Goal: Information Seeking & Learning: Learn about a topic

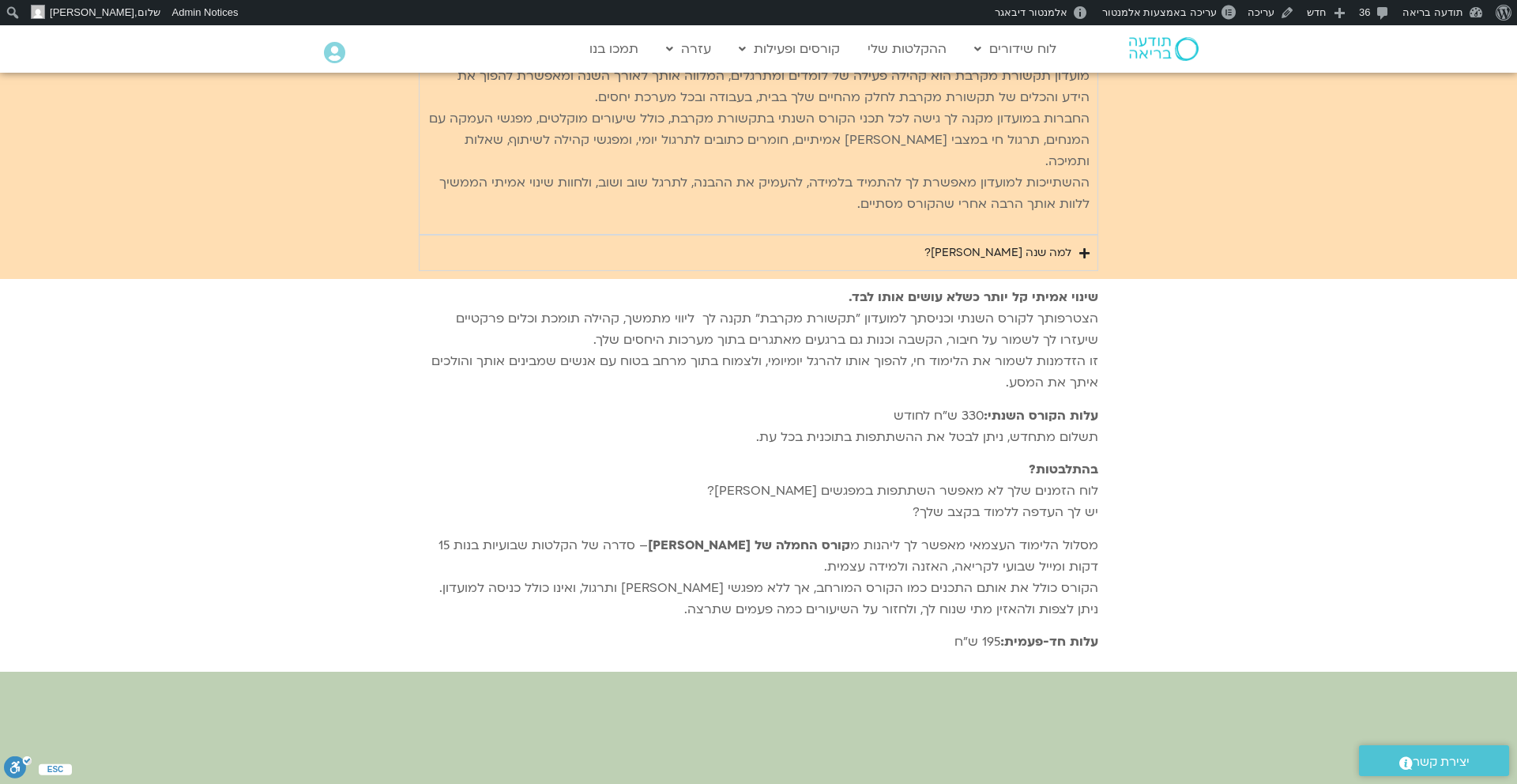
scroll to position [7209, 0]
click at [1088, 247] on icon "Accordion. Open links with Enter or Space, close with Escape, and navigate with…" at bounding box center [1085, 253] width 10 height 12
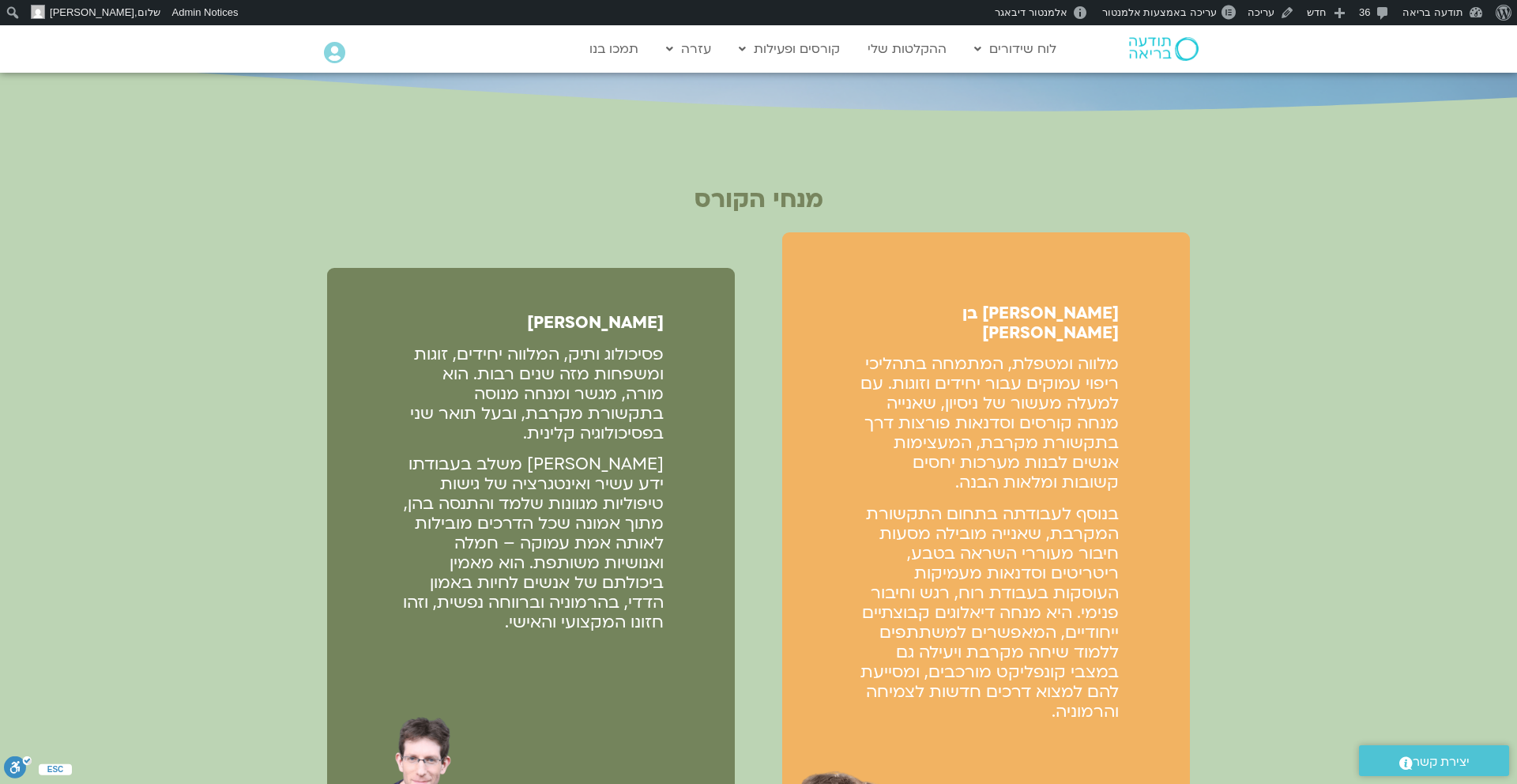
scroll to position [3914, 0]
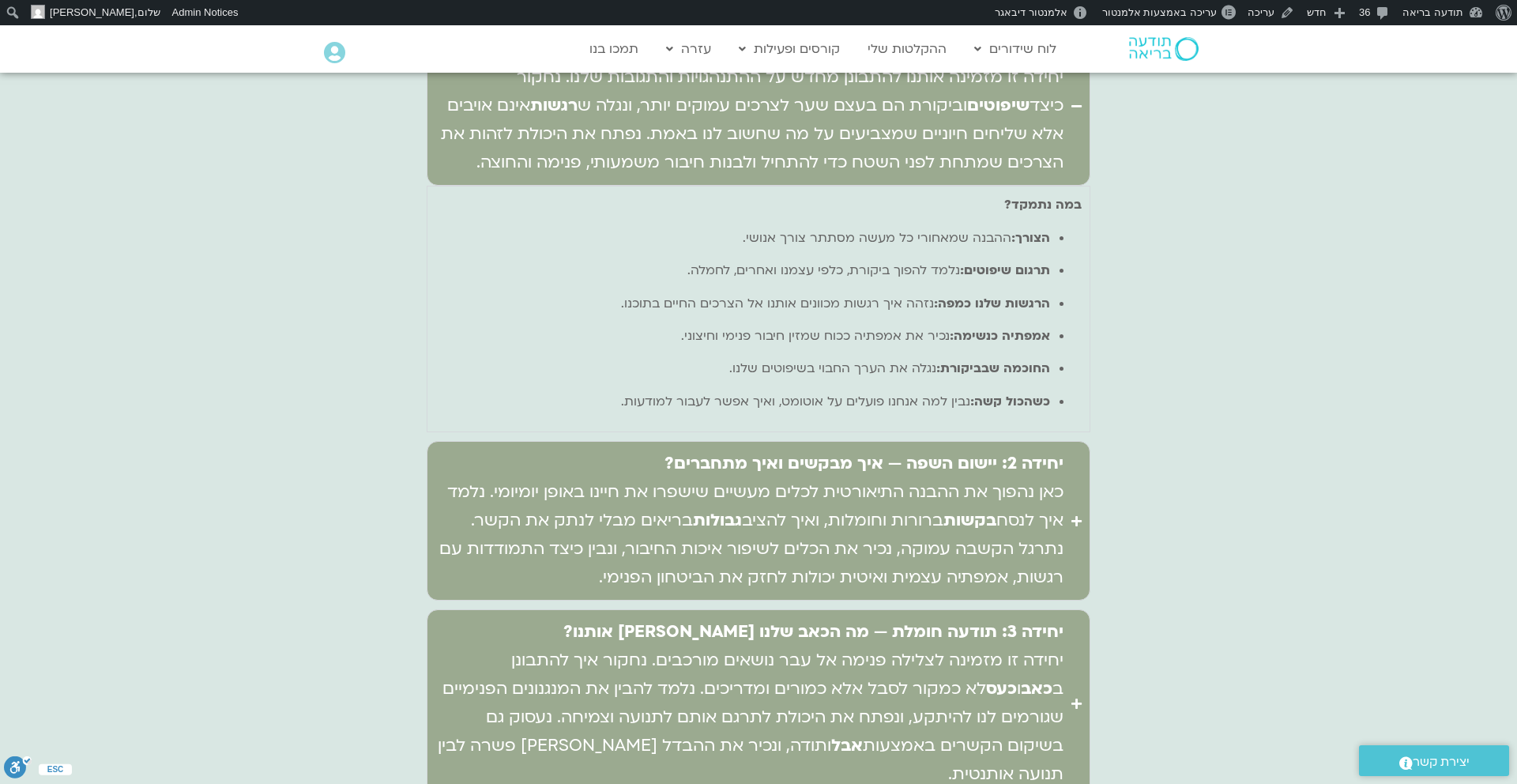
scroll to position [6120, 0]
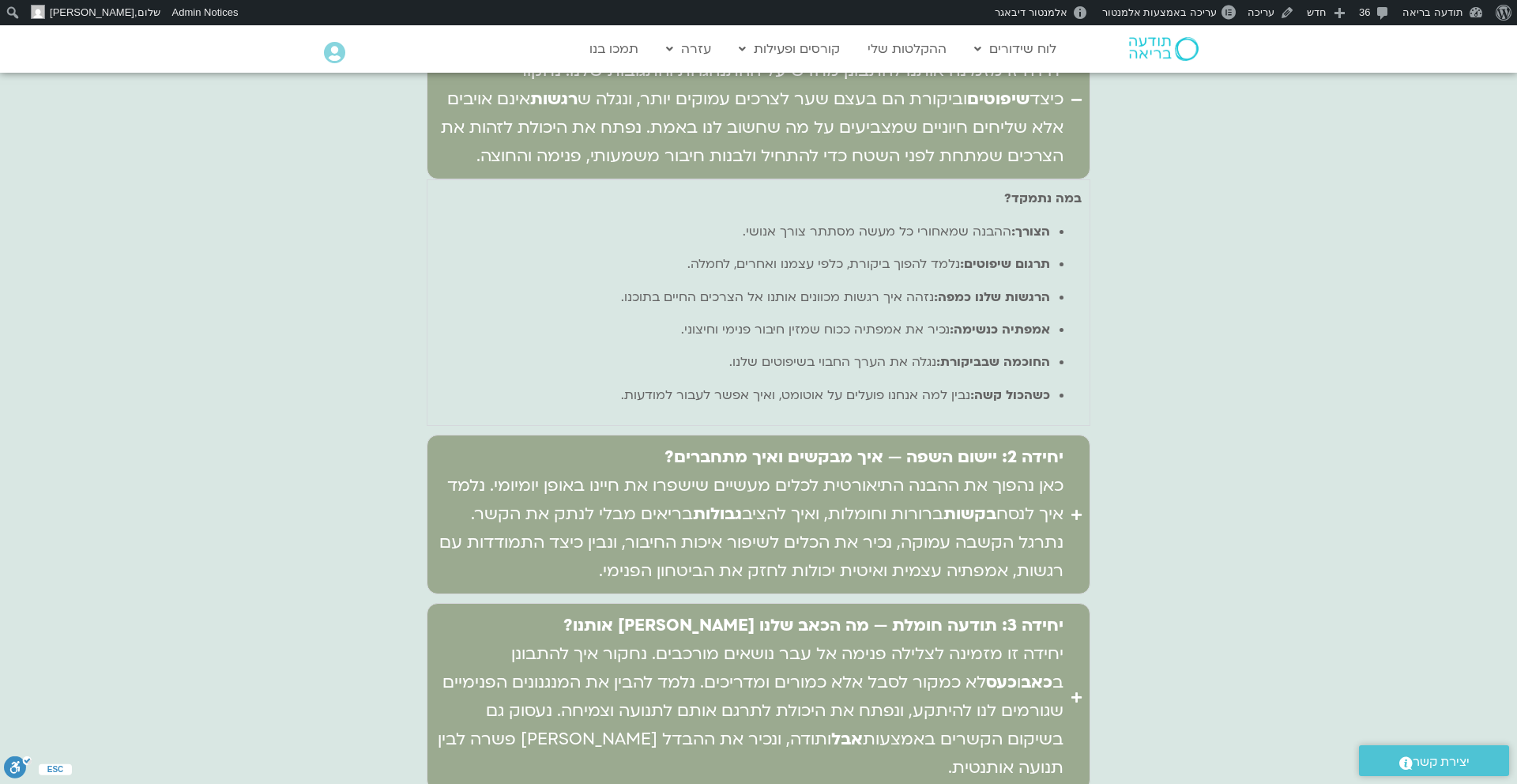
click at [1072, 509] on icon "Accordion. Open links with Enter or Space, close with Escape, and navigate with…" at bounding box center [1077, 515] width 10 height 12
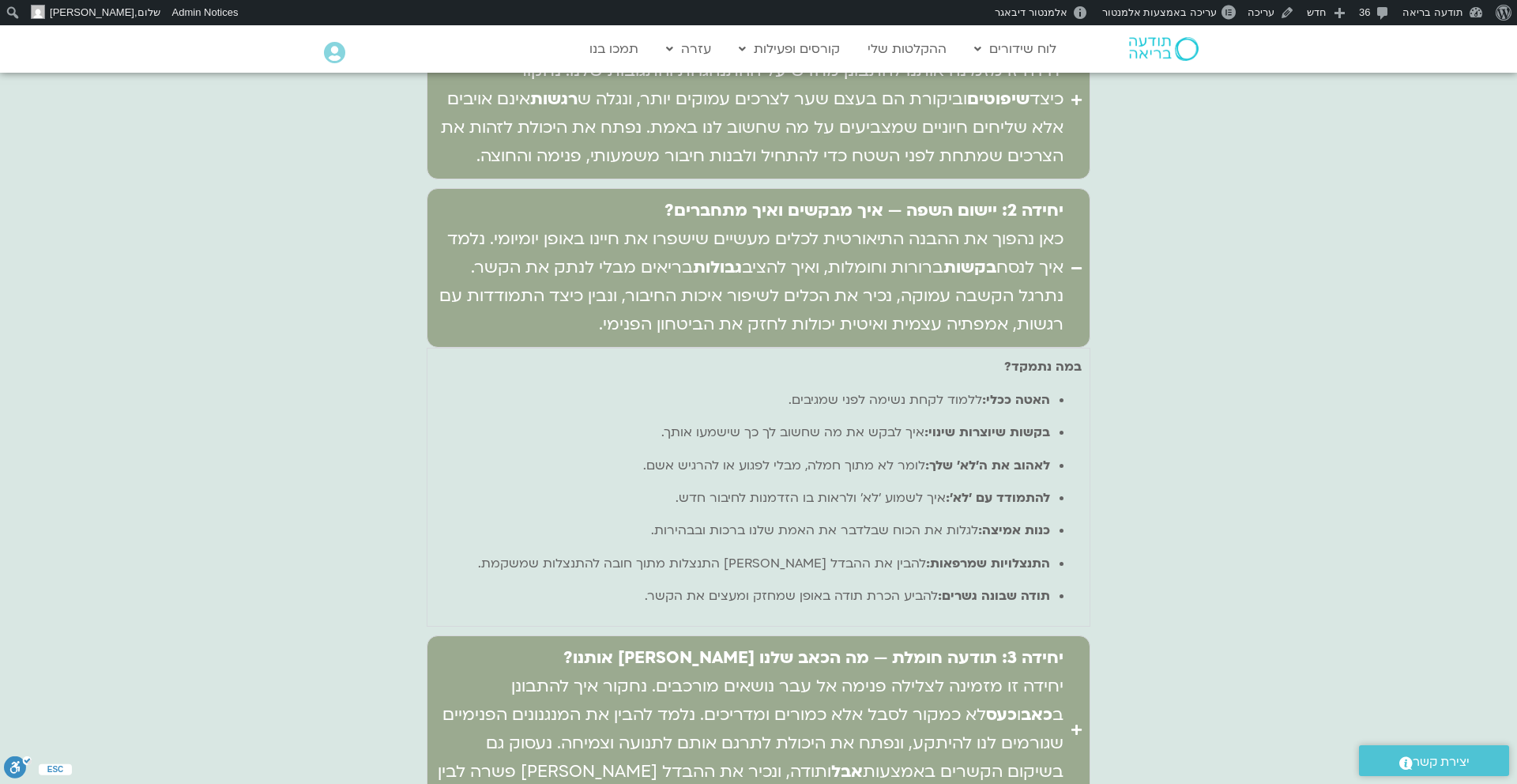
click at [1078, 262] on icon "Accordion. Open links with Enter or Space, close with Escape, and navigate with…" at bounding box center [1077, 268] width 10 height 12
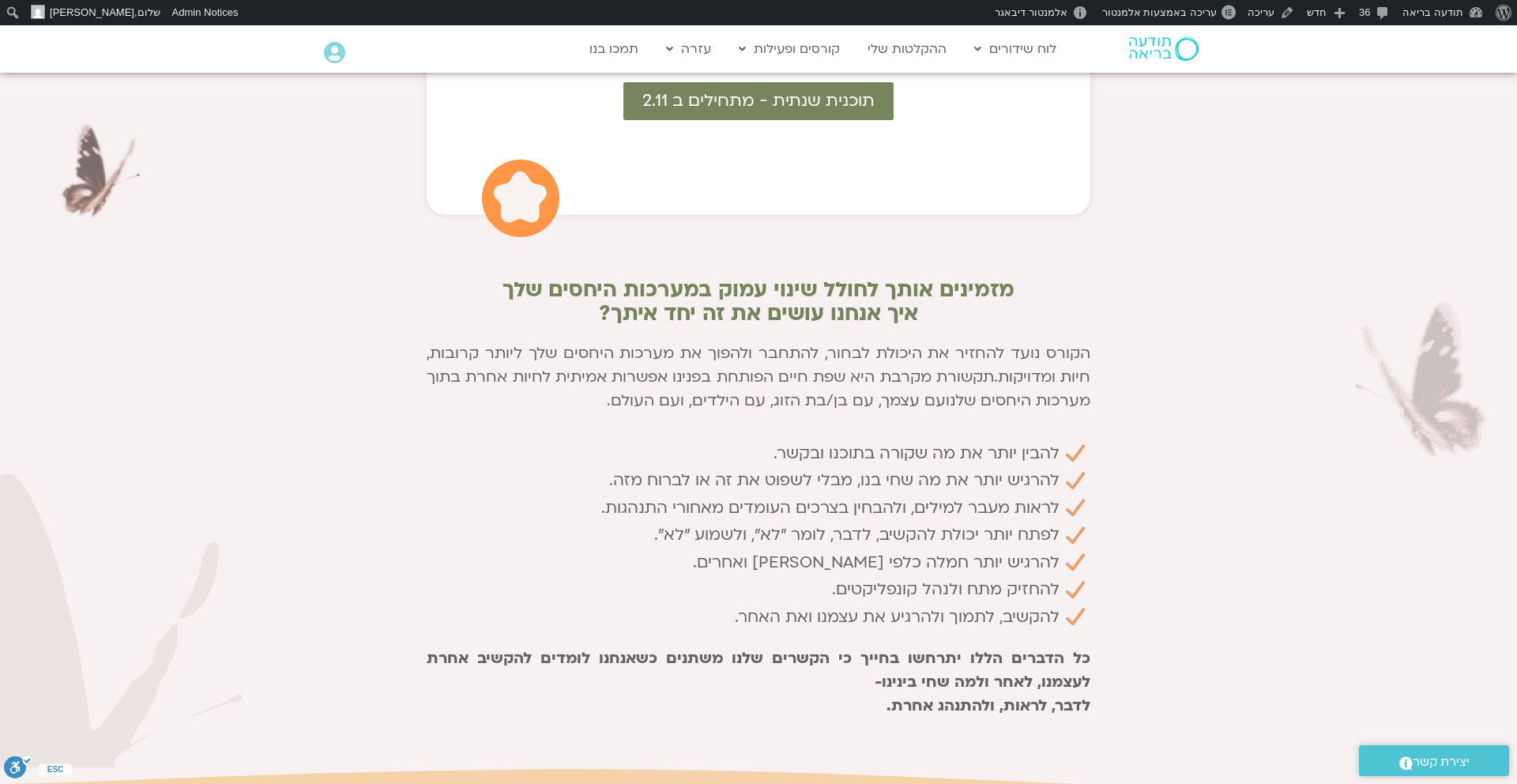
scroll to position [985, 0]
drag, startPoint x: 1097, startPoint y: 345, endPoint x: 830, endPoint y: 347, distance: 267.0
click at [829, 346] on div "מערכות יחסים טובות הן מפתח לחיים בריאים ומאושרים. הצורך שלנו בשייכות, משמעות וב…" at bounding box center [758, 111] width 679 height 1248
click at [1192, 457] on div at bounding box center [758, 107] width 1517 height 1319
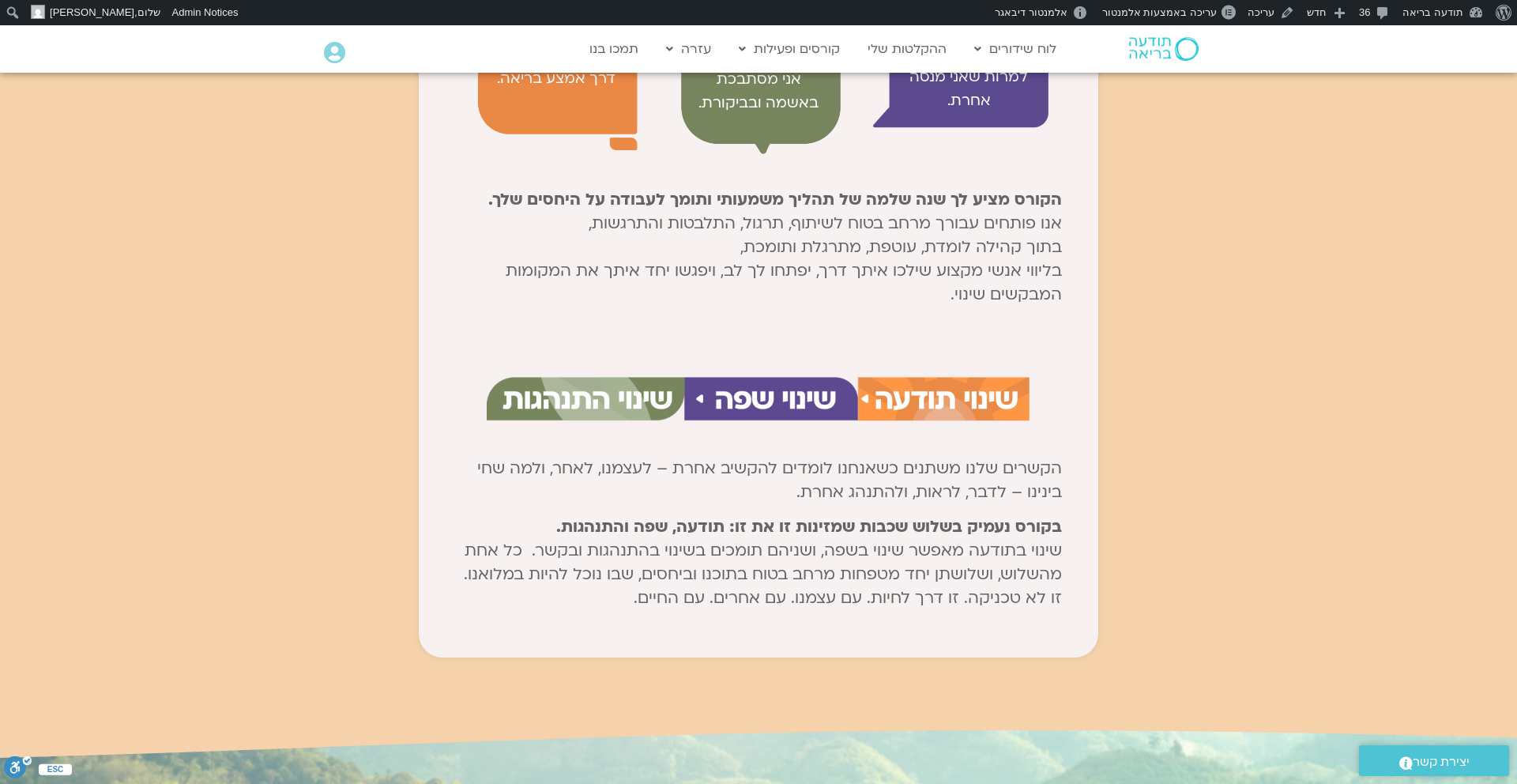
scroll to position [2053, 0]
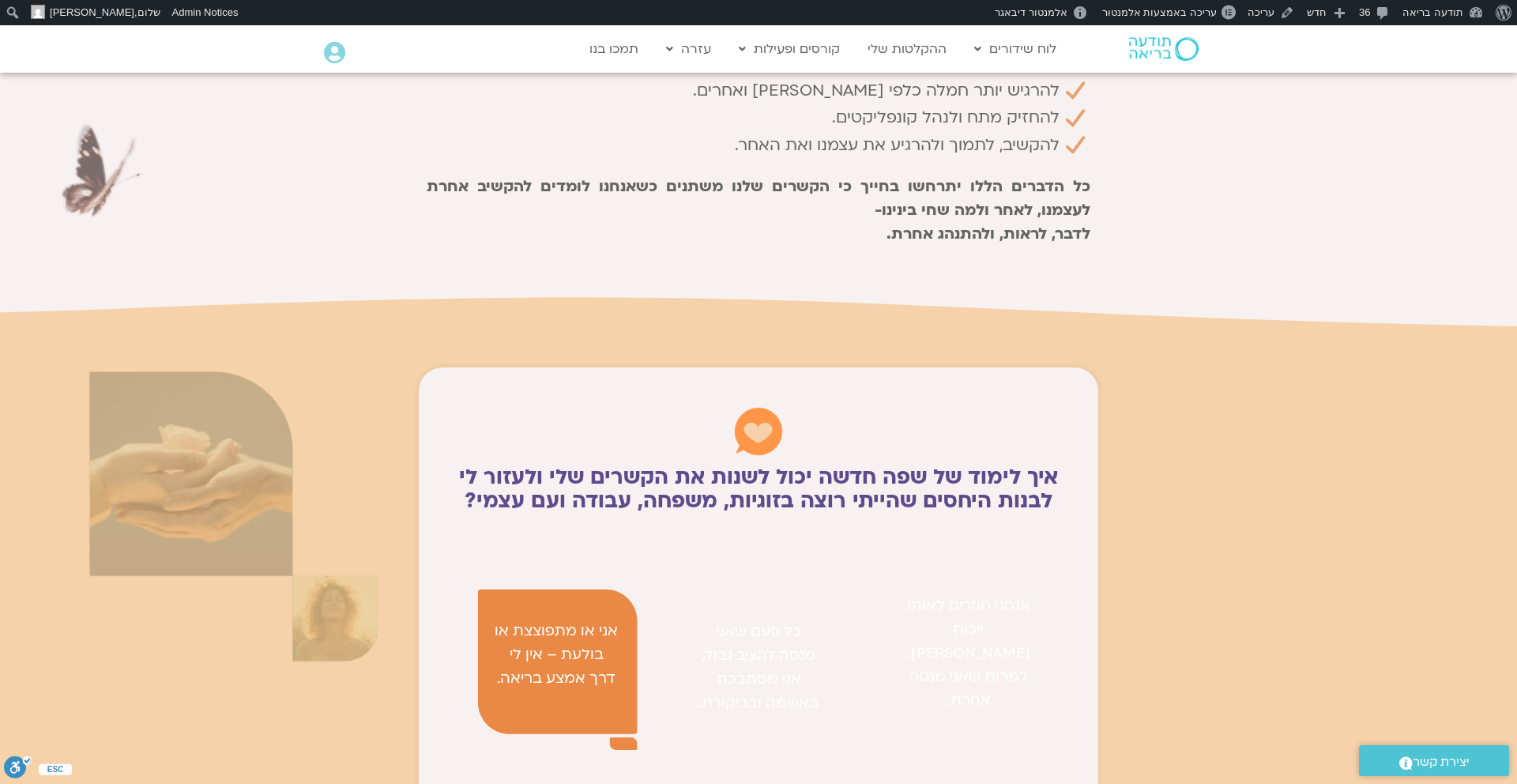
scroll to position [1456, 0]
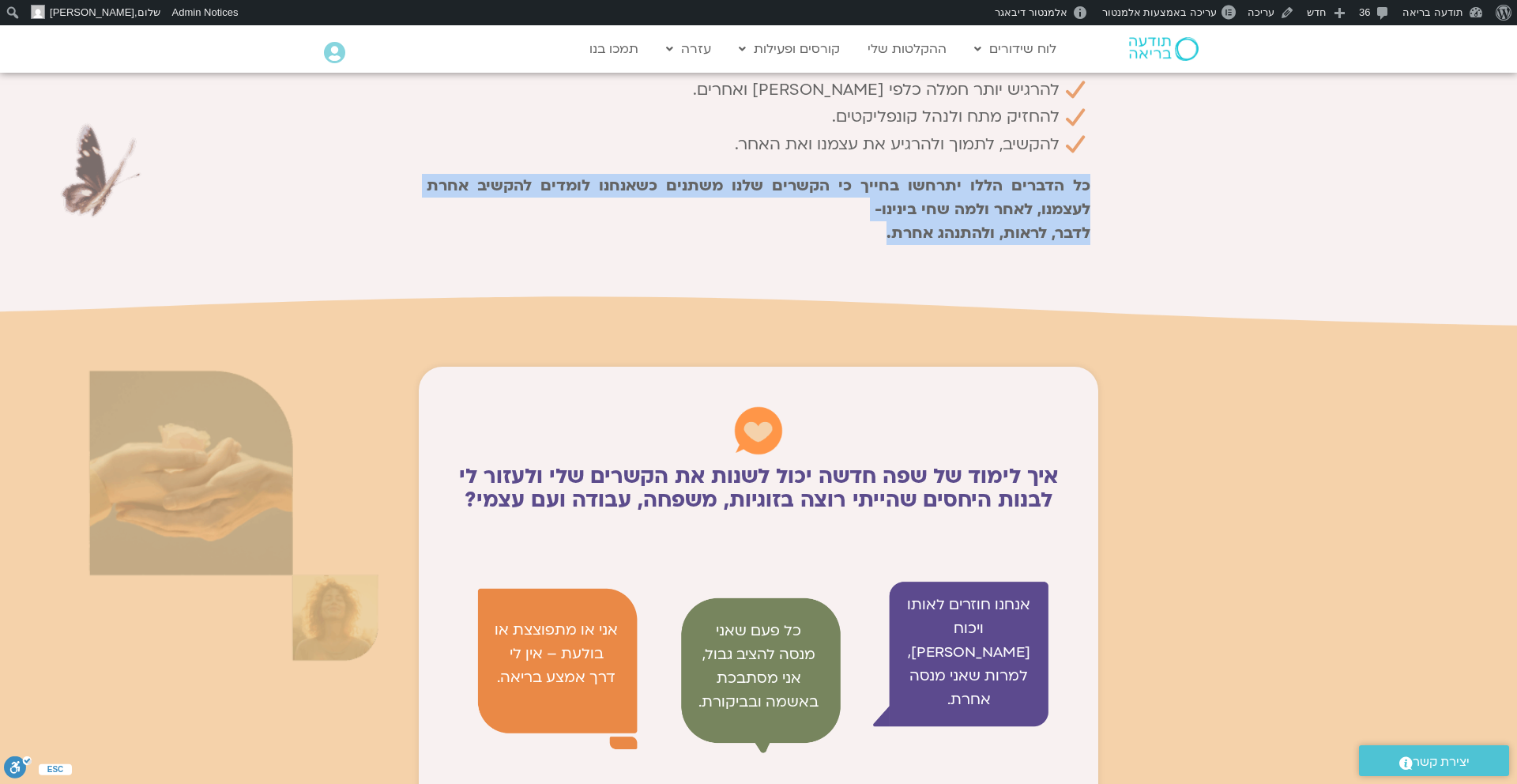
drag, startPoint x: 1092, startPoint y: 182, endPoint x: 876, endPoint y: 247, distance: 225.6
copy p "כל הדברים הללו יתרחשו בחייך כי הקשרים שלנו משתנים כשאנחנו לומדים להקשיב אחרת לע…"
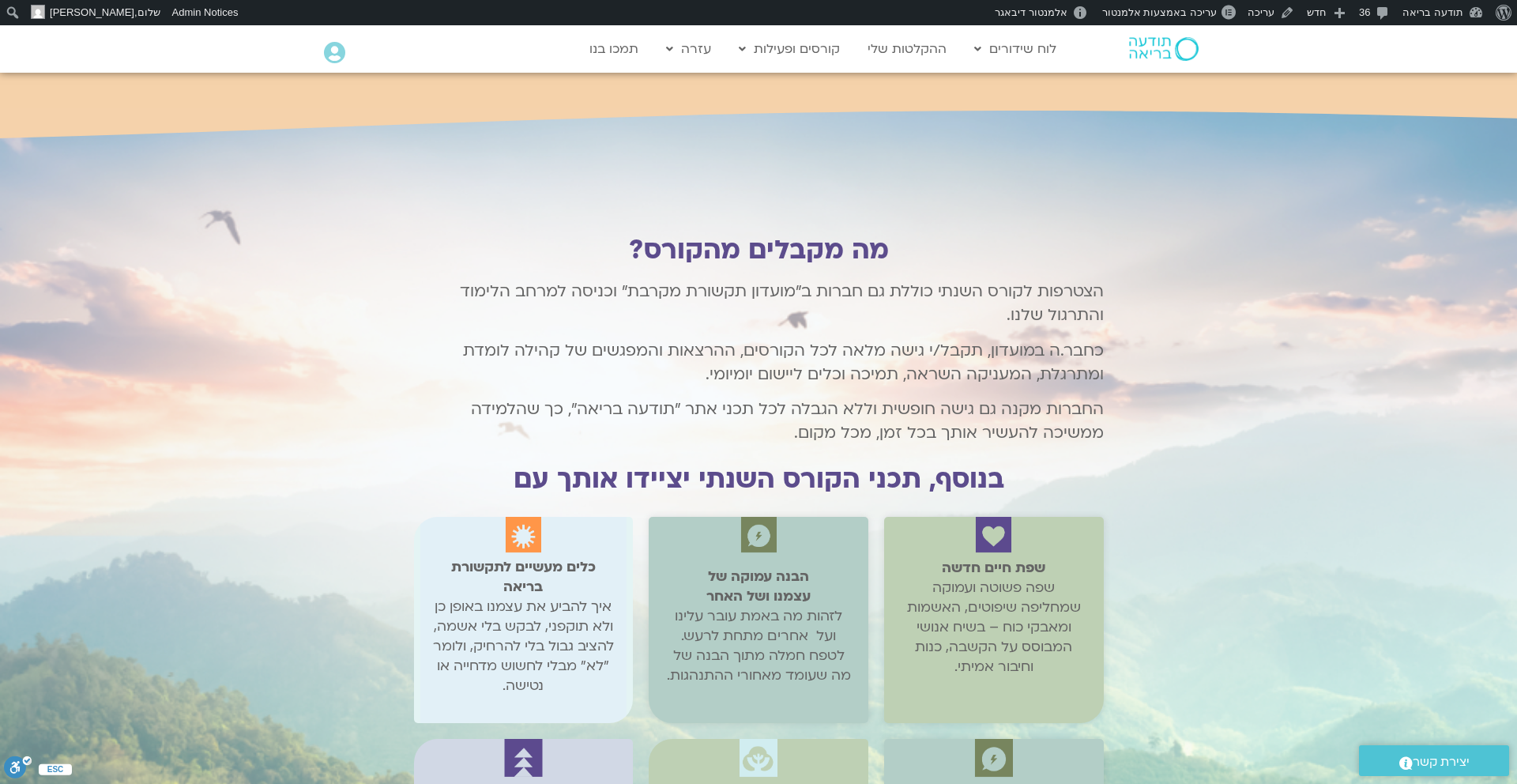
scroll to position [2653, 0]
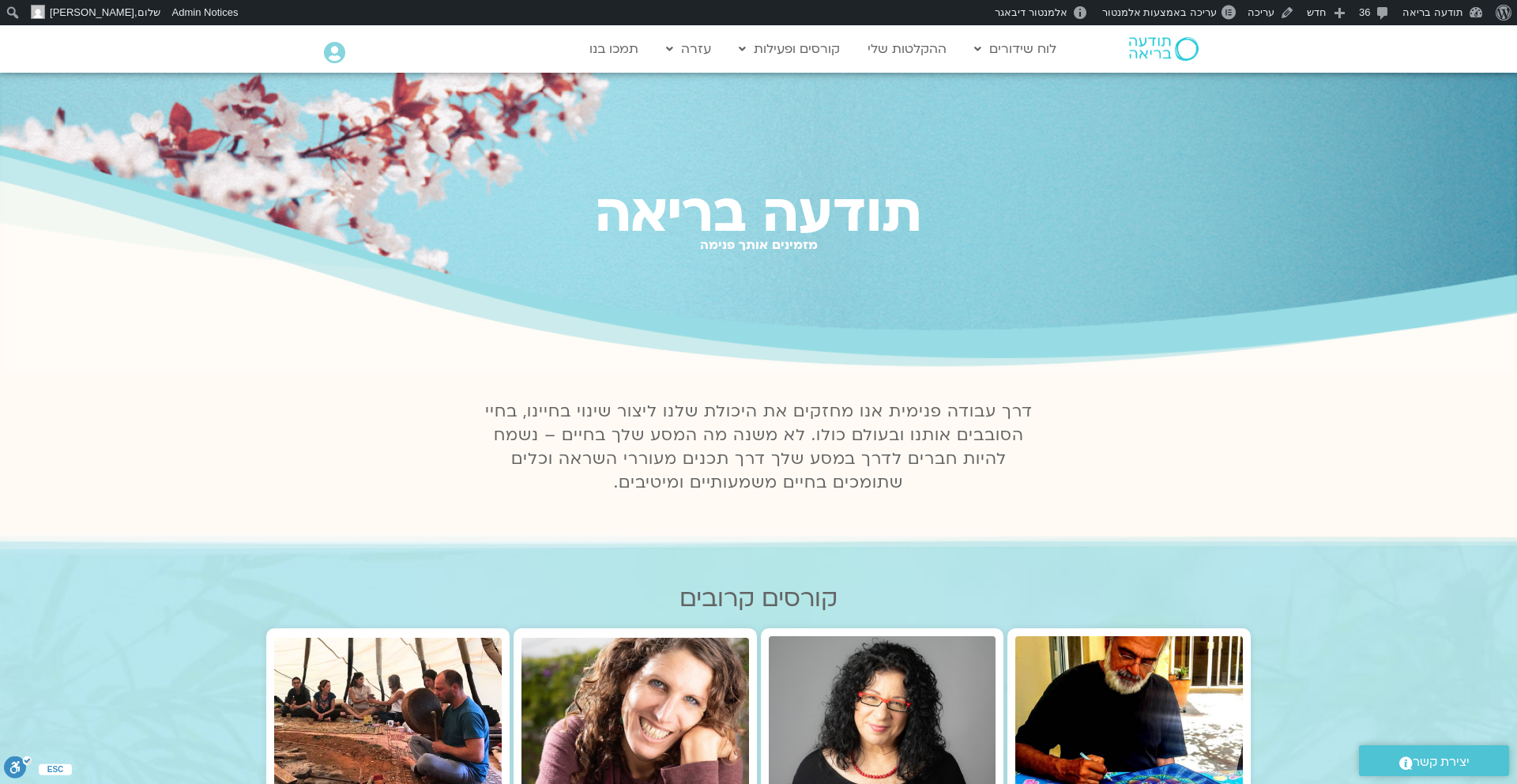
click at [340, 57] on icon at bounding box center [334, 52] width 22 height 22
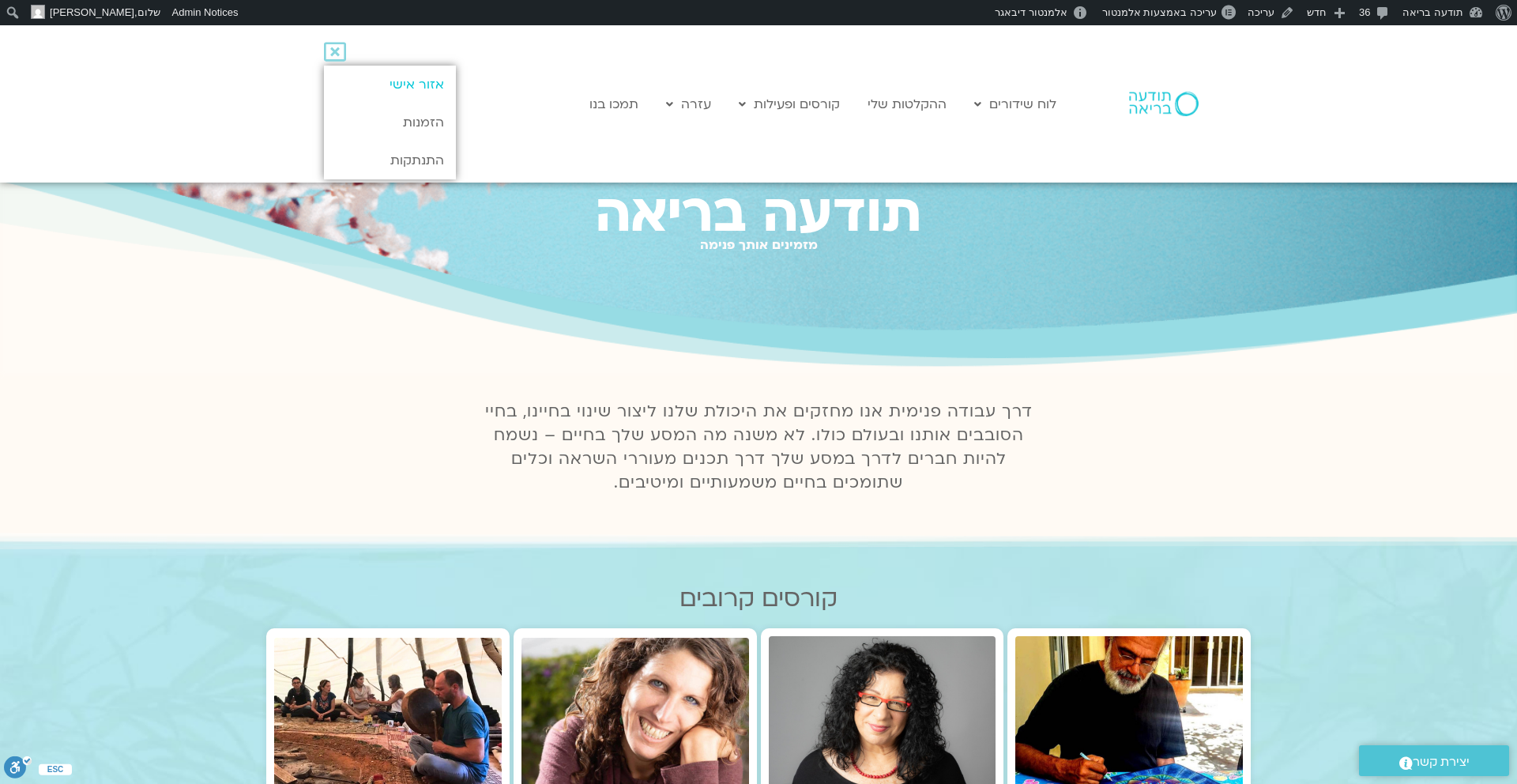
click at [392, 79] on link "אזור אישי" at bounding box center [390, 85] width 132 height 38
